Goal: Transaction & Acquisition: Obtain resource

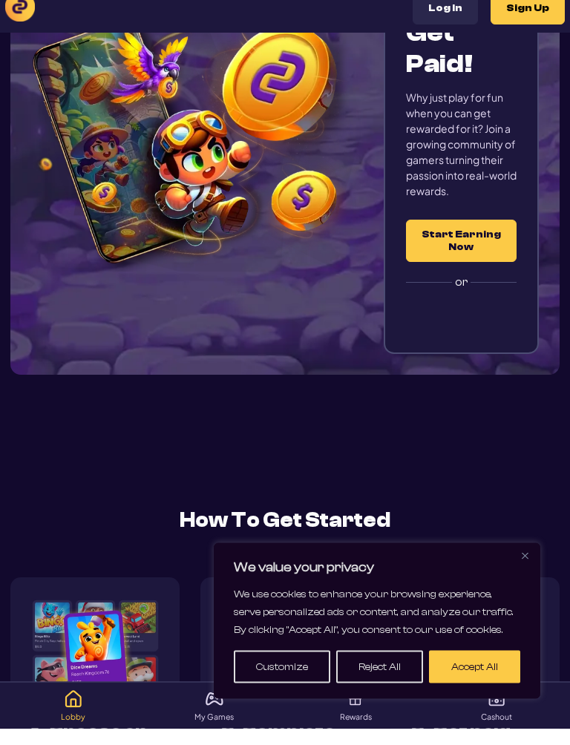
scroll to position [200, 0]
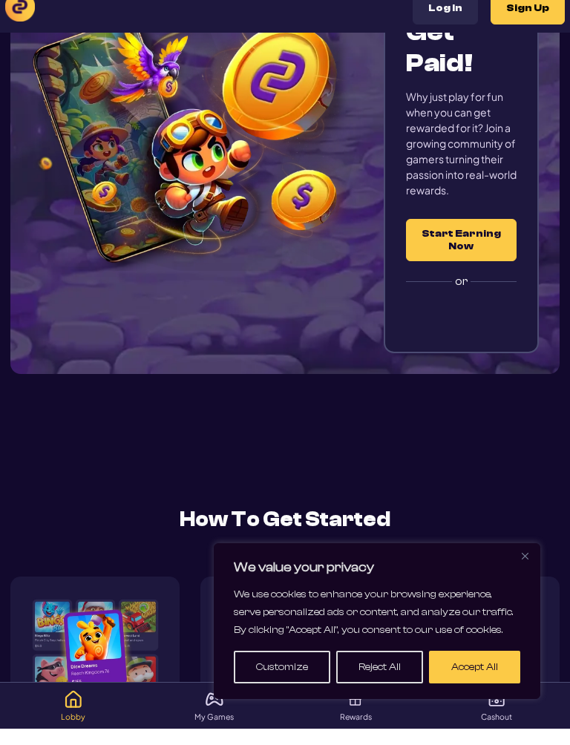
click at [467, 667] on button "Accept All" at bounding box center [474, 683] width 91 height 33
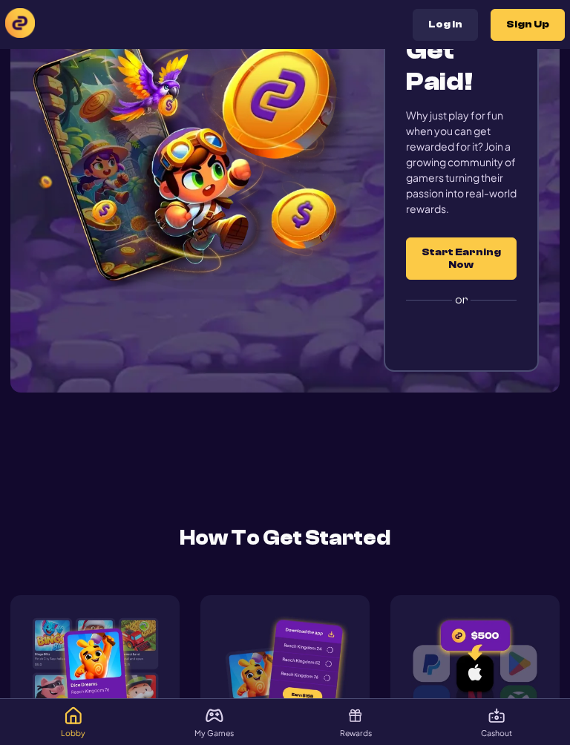
scroll to position [191, 0]
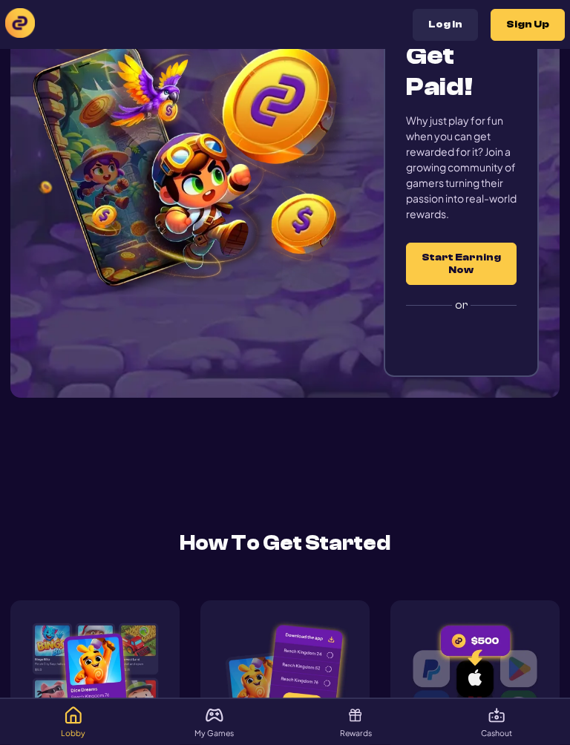
click at [497, 342] on div "Sign in with Google. Opens in new tab" at bounding box center [461, 340] width 148 height 33
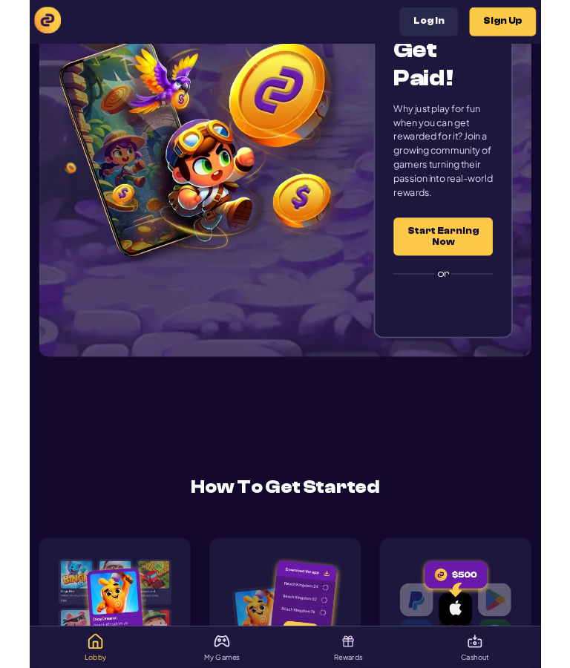
scroll to position [192, 0]
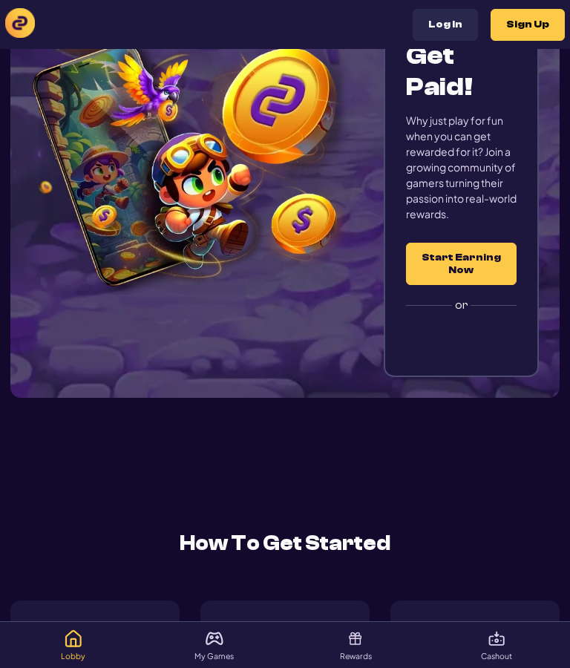
click at [494, 346] on div "Sign in with Google. Opens in new tab" at bounding box center [461, 339] width 148 height 33
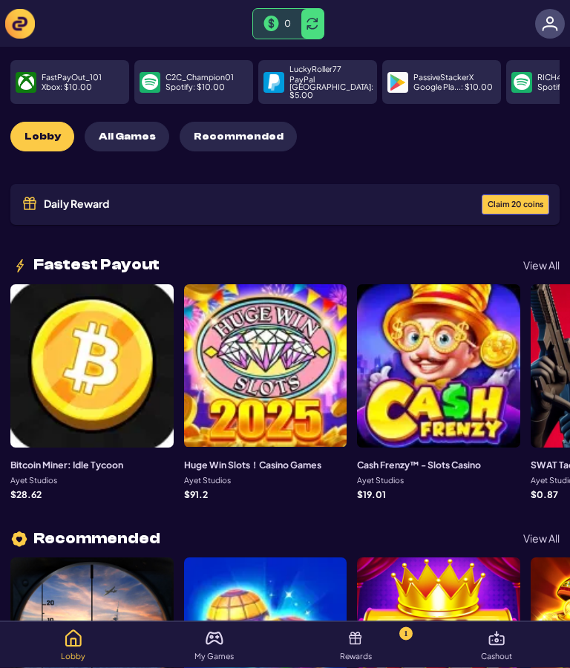
scroll to position [7, 0]
click at [248, 376] on div at bounding box center [265, 365] width 163 height 163
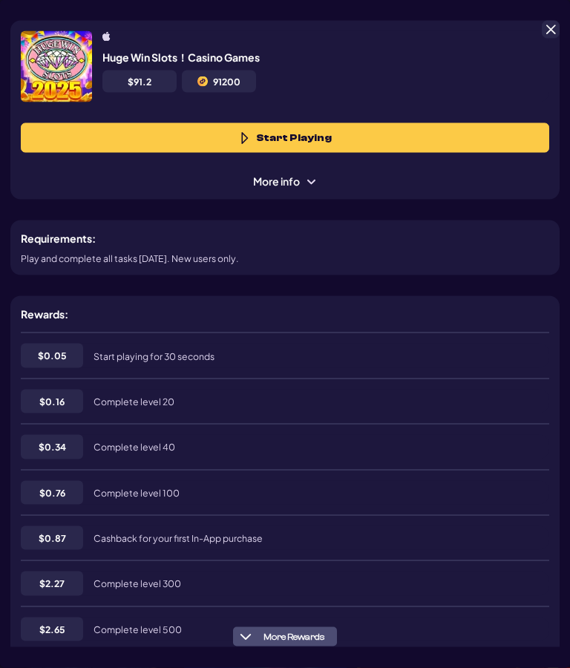
scroll to position [74, 0]
click at [122, 352] on span "Start playing for 30 seconds" at bounding box center [153, 356] width 121 height 12
click at [47, 353] on span "$ 0.05" at bounding box center [52, 355] width 29 height 13
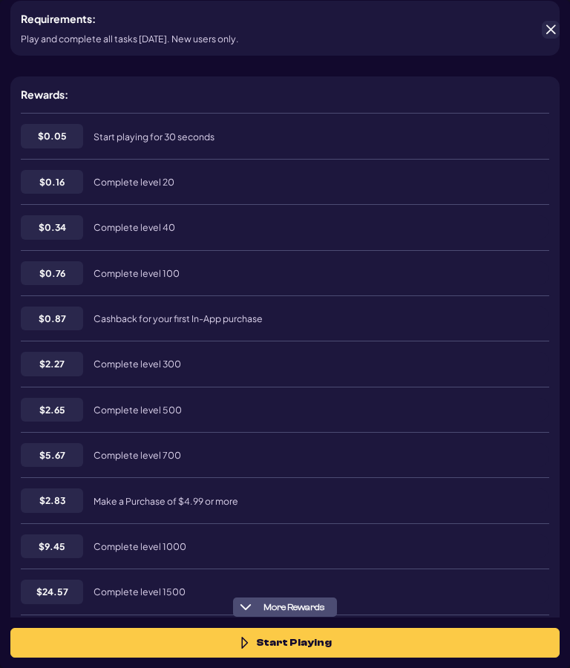
scroll to position [220, 0]
click at [338, 648] on button "Start Playing" at bounding box center [284, 643] width 549 height 30
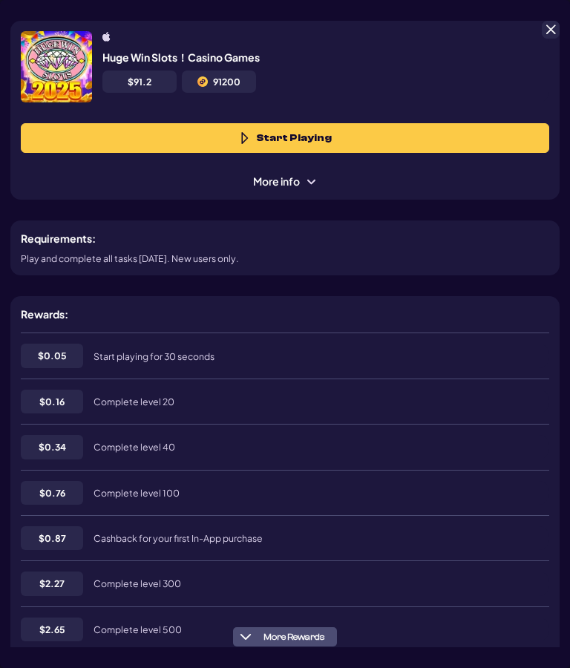
scroll to position [0, 0]
click at [317, 627] on button "More Rewards" at bounding box center [285, 636] width 104 height 19
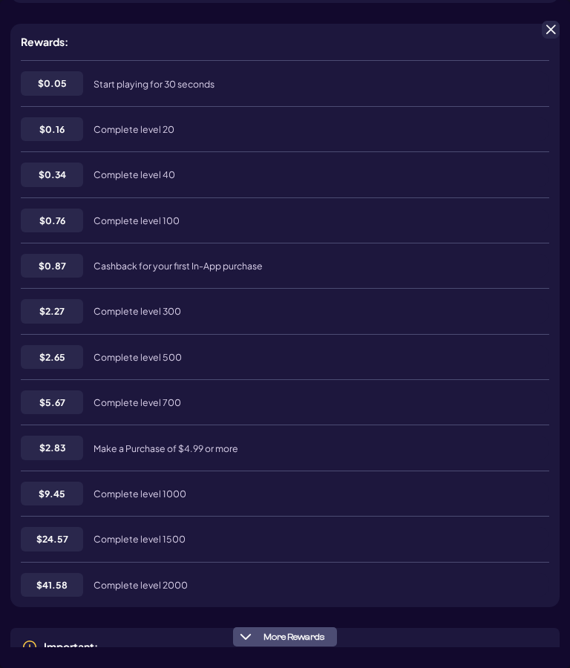
scroll to position [323, 0]
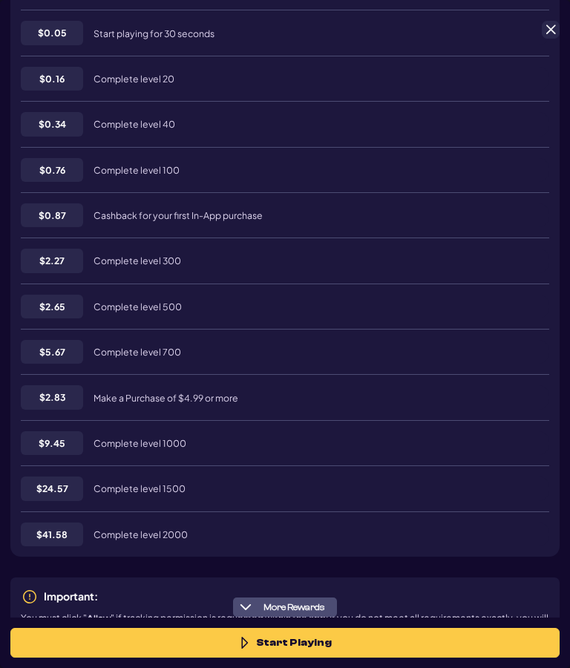
click at [360, 628] on button "Start Playing" at bounding box center [284, 643] width 549 height 30
